Goal: Check status: Check status

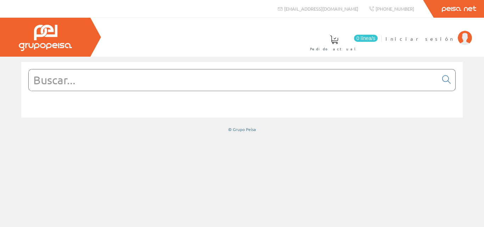
click at [107, 74] on input "text" at bounding box center [233, 79] width 409 height 21
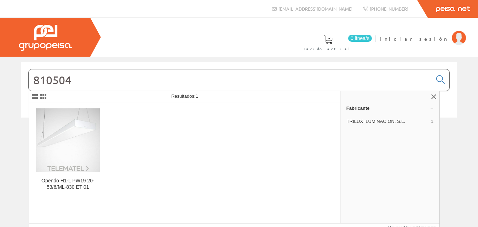
type input "810504"
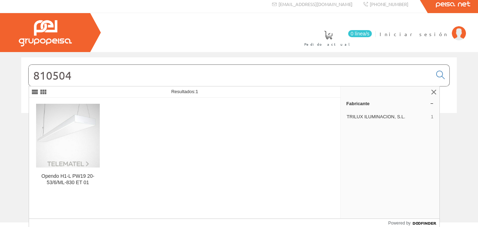
scroll to position [5, 0]
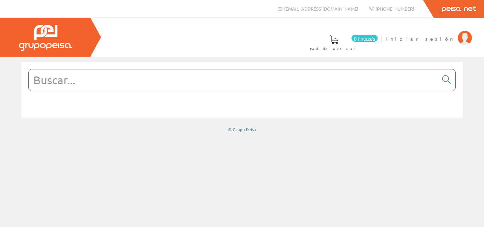
click at [467, 38] on img at bounding box center [465, 38] width 14 height 14
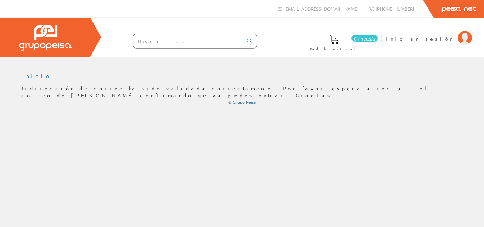
click at [15, 129] on div "Inicio" at bounding box center [242, 142] width 484 height 170
drag, startPoint x: 15, startPoint y: 130, endPoint x: 178, endPoint y: 149, distance: 164.1
click at [178, 149] on div "Inicio" at bounding box center [242, 142] width 484 height 170
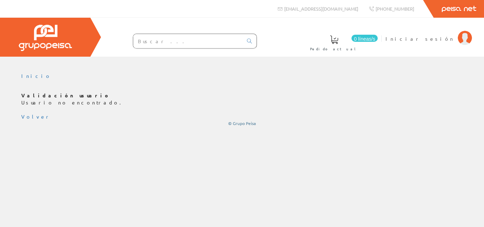
click at [39, 109] on div "Validación usuario Usuario no encontrado. Volver © Grupo Peisa" at bounding box center [241, 109] width 441 height 34
click at [443, 36] on font "Iniciar sesión" at bounding box center [419, 38] width 69 height 6
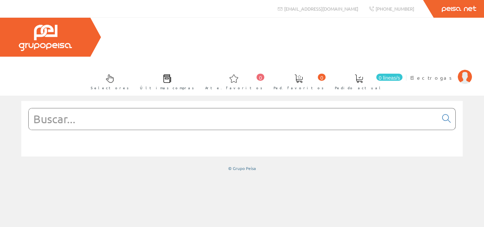
click at [171, 74] on span at bounding box center [167, 78] width 8 height 8
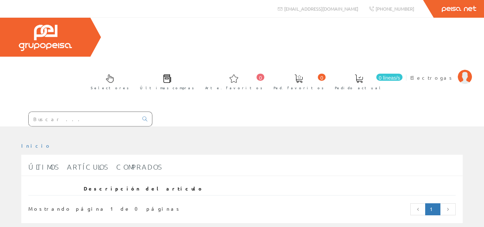
drag, startPoint x: 57, startPoint y: 76, endPoint x: 62, endPoint y: 72, distance: 6.3
click at [57, 112] on input "text" at bounding box center [83, 119] width 109 height 14
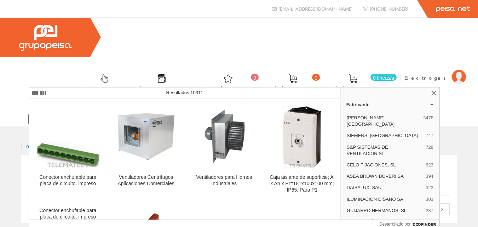
type input "81/1058258"
click at [297, 74] on span at bounding box center [293, 78] width 8 height 8
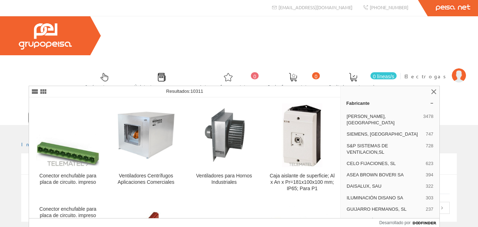
scroll to position [2, 0]
click at [459, 210] on div "Inicio" at bounding box center [239, 183] width 478 height 117
click at [431, 87] on link at bounding box center [434, 91] width 8 height 8
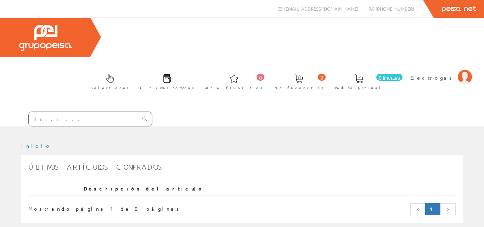
click at [62, 112] on input "text" at bounding box center [83, 119] width 109 height 14
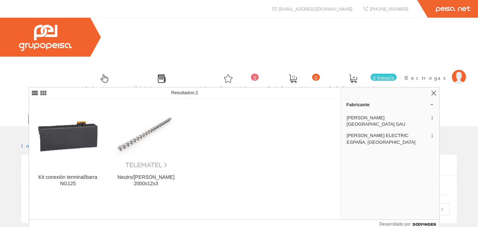
type input "albaranes"
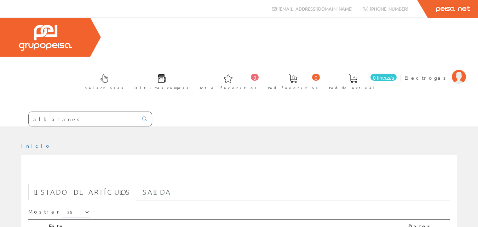
click at [166, 74] on span at bounding box center [162, 78] width 8 height 8
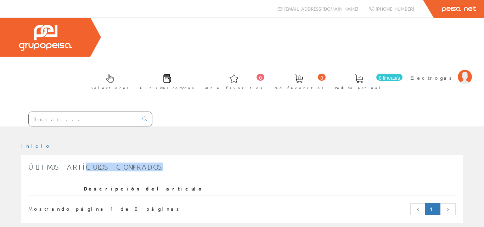
drag, startPoint x: 75, startPoint y: 127, endPoint x: 186, endPoint y: 127, distance: 111.2
click at [186, 159] on div "Últimos artículos comprados" at bounding box center [241, 167] width 441 height 17
click at [132, 68] on link "Selectores" at bounding box center [108, 81] width 49 height 26
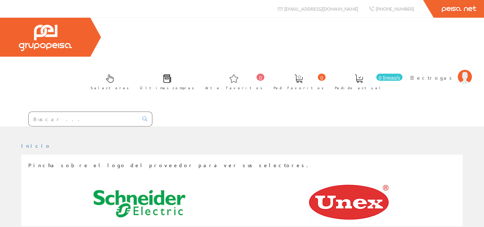
drag, startPoint x: 131, startPoint y: 187, endPoint x: 133, endPoint y: 175, distance: 12.5
click at [132, 185] on div "Pincha sobre el logo del proveedor para ver sus selectores." at bounding box center [242, 195] width 452 height 80
click at [133, 183] on img at bounding box center [139, 204] width 92 height 42
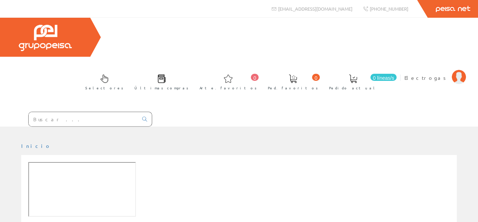
click at [233, 74] on span at bounding box center [228, 78] width 8 height 8
click at [458, 70] on img at bounding box center [459, 77] width 14 height 14
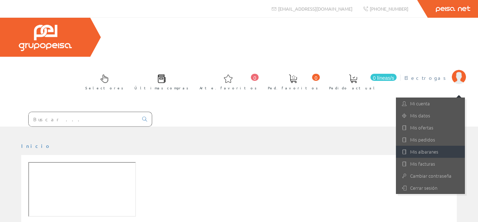
click at [427, 148] on font "Mis albaranes" at bounding box center [424, 151] width 28 height 7
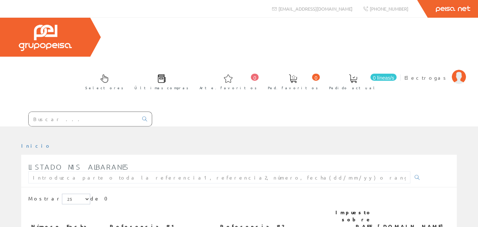
scroll to position [8, 0]
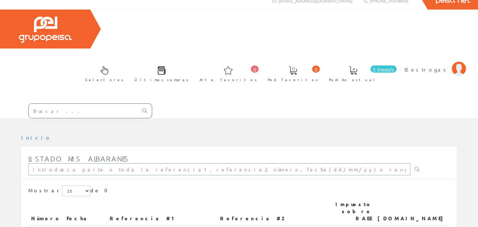
click at [79, 163] on input "text" at bounding box center [219, 169] width 382 height 12
type input "81/1058258"
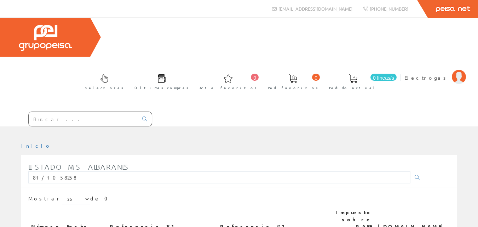
scroll to position [8, 0]
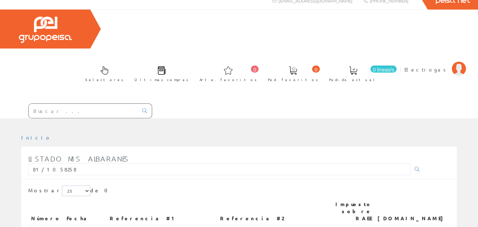
click at [141, 215] on font "Referencia #1" at bounding box center [144, 218] width 68 height 6
click at [96, 163] on input "81/1058258" at bounding box center [219, 169] width 382 height 12
click at [410, 163] on link at bounding box center [417, 169] width 14 height 12
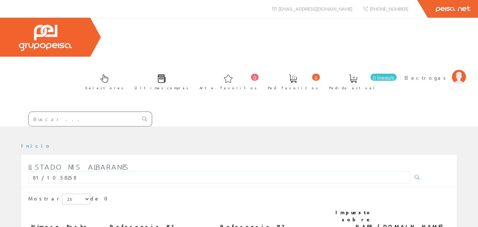
click at [259, 223] on font "Referencia #2" at bounding box center [252, 226] width 64 height 6
drag, startPoint x: 259, startPoint y: 178, endPoint x: 187, endPoint y: 173, distance: 72.8
click at [259, 223] on font "Referencia #2" at bounding box center [252, 226] width 64 height 6
click at [186, 206] on th "Referencia #1" at bounding box center [162, 219] width 111 height 27
click at [92, 171] on input "81/1058258" at bounding box center [219, 177] width 382 height 12
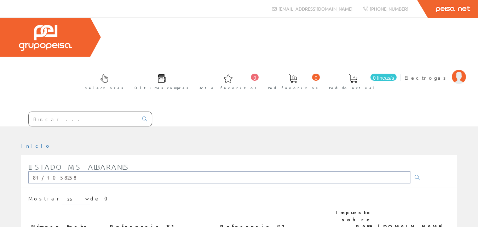
click at [91, 171] on input "81/1058258" at bounding box center [219, 177] width 382 height 12
type input "1058258"
click at [439, 68] on li "Electrogas Mi cuenta Mis datos Mis ofertas Mis pedidos Mis albaranes Mis factur…" at bounding box center [435, 81] width 65 height 27
click at [439, 74] on font "Electrogas" at bounding box center [427, 77] width 44 height 6
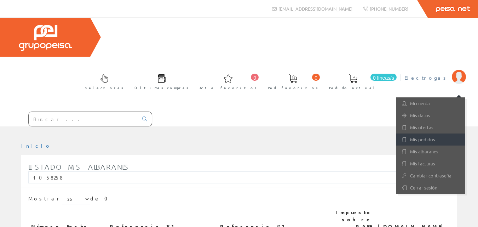
click at [432, 136] on font "Mis pedidos" at bounding box center [422, 139] width 25 height 7
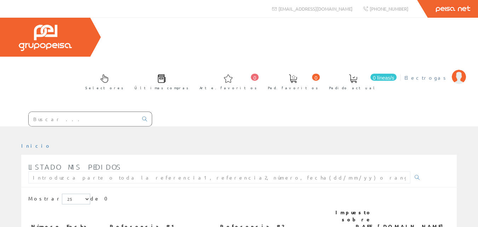
click at [444, 74] on font "Electrogas" at bounding box center [427, 77] width 44 height 6
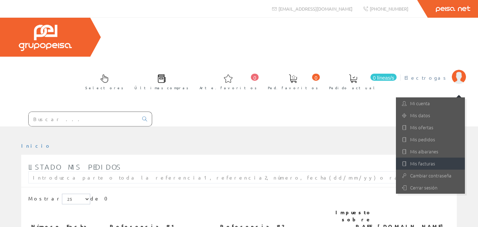
click at [430, 158] on link "Mis facturas" at bounding box center [430, 164] width 69 height 12
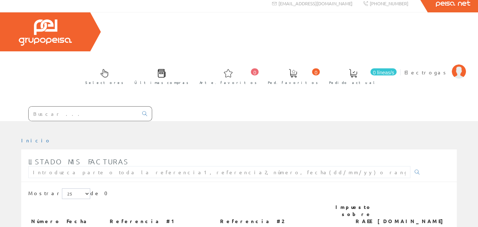
scroll to position [8, 0]
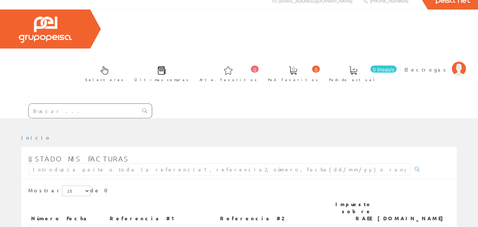
click at [448, 66] on font "Electrogas" at bounding box center [427, 69] width 44 height 6
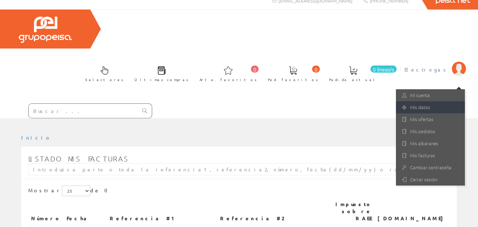
click at [435, 101] on link "Mis datos" at bounding box center [430, 107] width 69 height 12
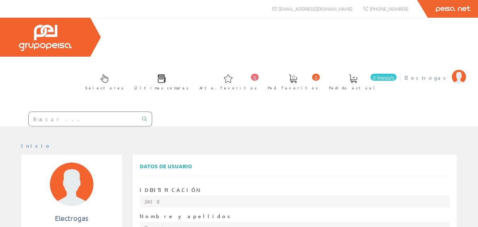
click at [456, 70] on img at bounding box center [459, 77] width 14 height 14
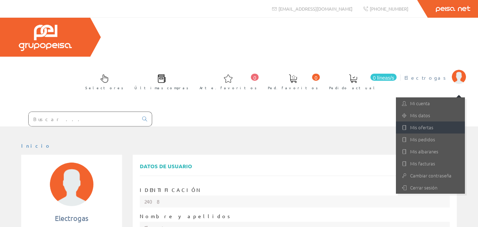
click at [432, 124] on font "Mis ofertas" at bounding box center [421, 127] width 23 height 7
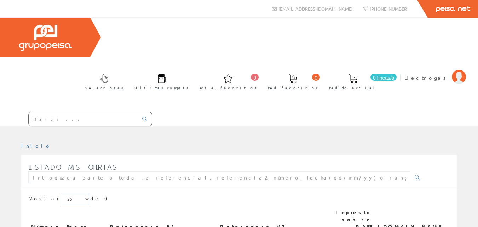
click at [67, 194] on select "5 15 25" at bounding box center [76, 199] width 28 height 11
click at [442, 74] on font "Electrogas" at bounding box center [427, 77] width 44 height 6
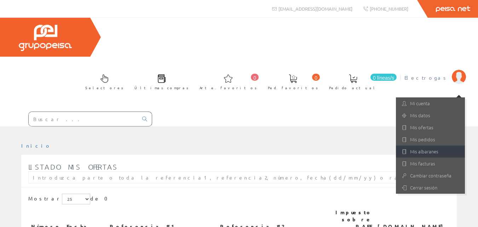
click at [435, 146] on link "Mis albaranes" at bounding box center [430, 152] width 69 height 12
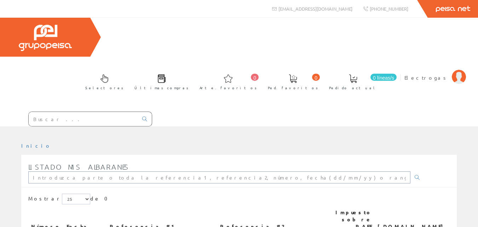
click at [161, 171] on input "text" at bounding box center [219, 177] width 382 height 12
type input "10/09/2025"
